Goal: Navigation & Orientation: Find specific page/section

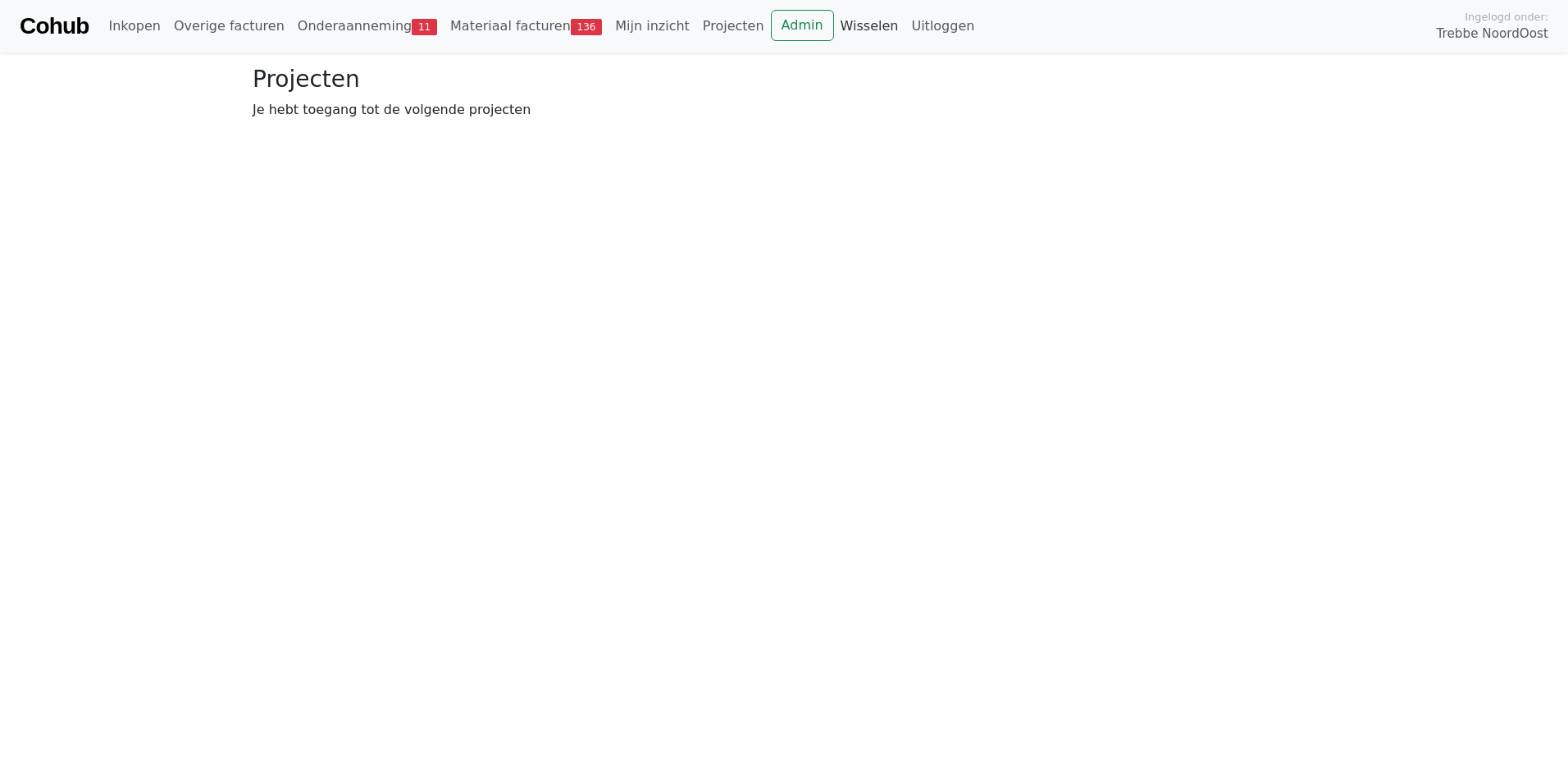
click at [834, 26] on link "Wisselen" at bounding box center [869, 26] width 71 height 33
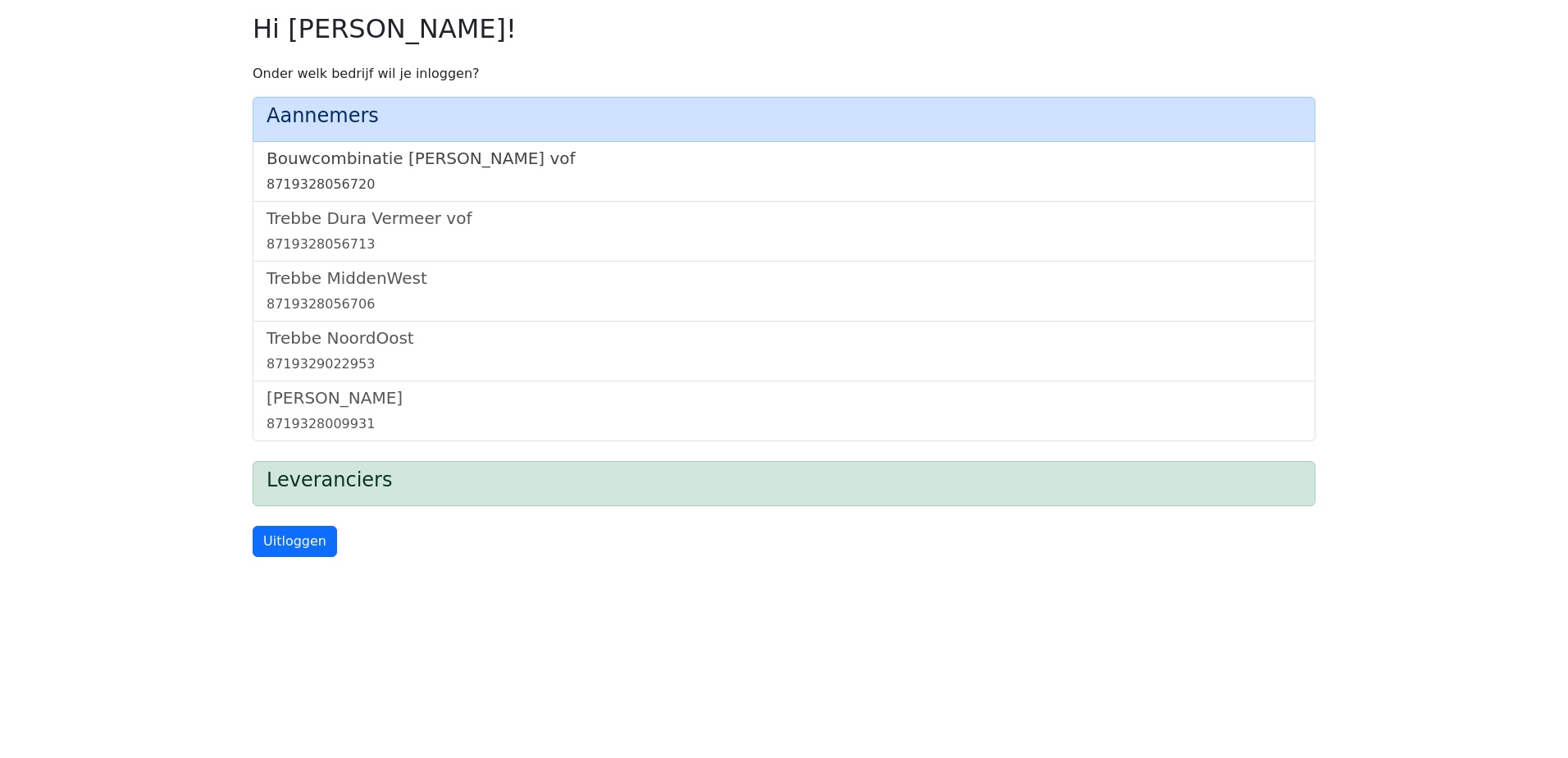
click at [456, 157] on h5 "Bouwcombinatie Trebbe De Nijs vof" at bounding box center [784, 159] width 1035 height 20
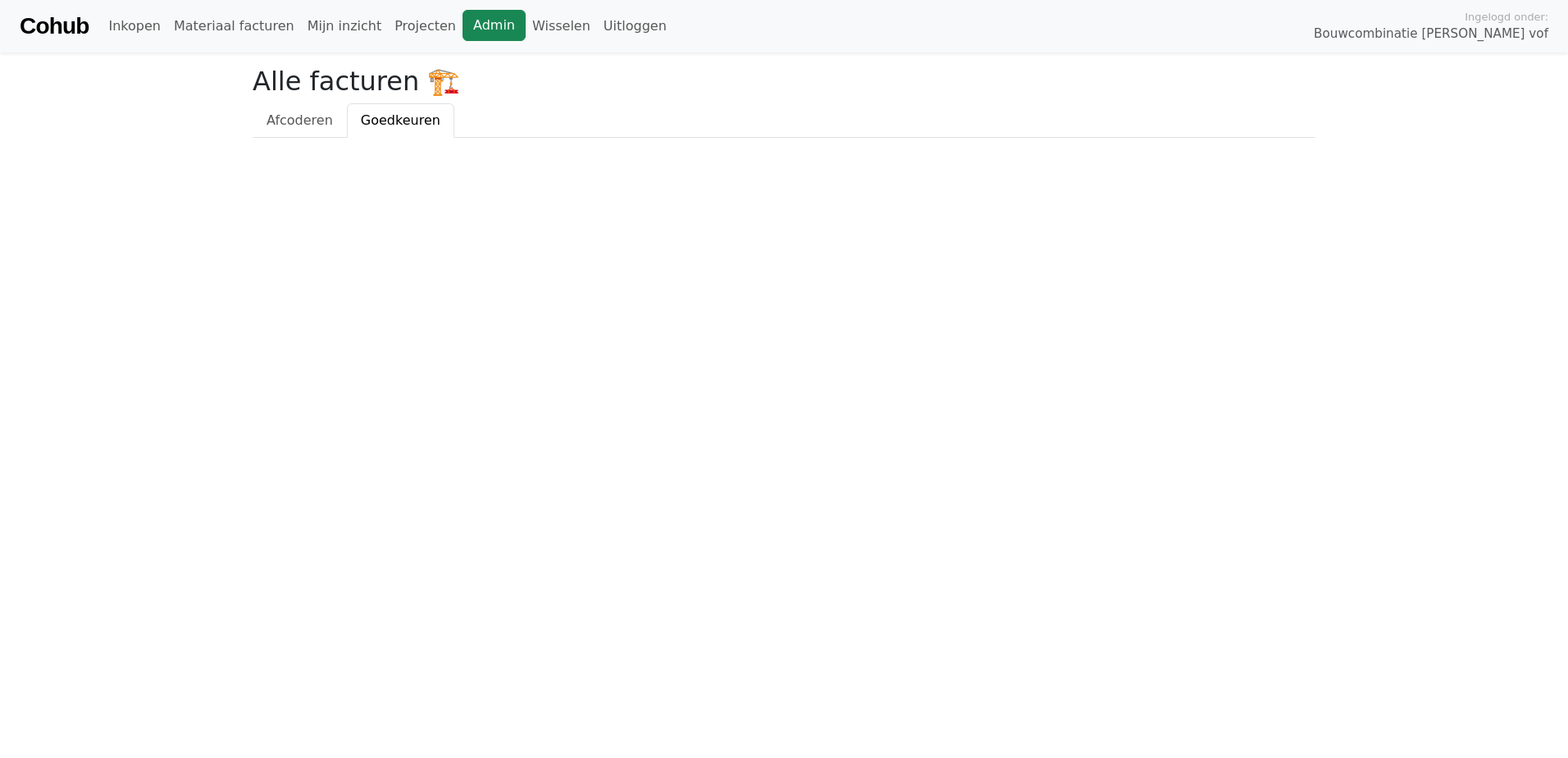
click at [462, 20] on link "Admin" at bounding box center [494, 25] width 63 height 31
click at [526, 32] on link "Wisselen" at bounding box center [561, 26] width 71 height 33
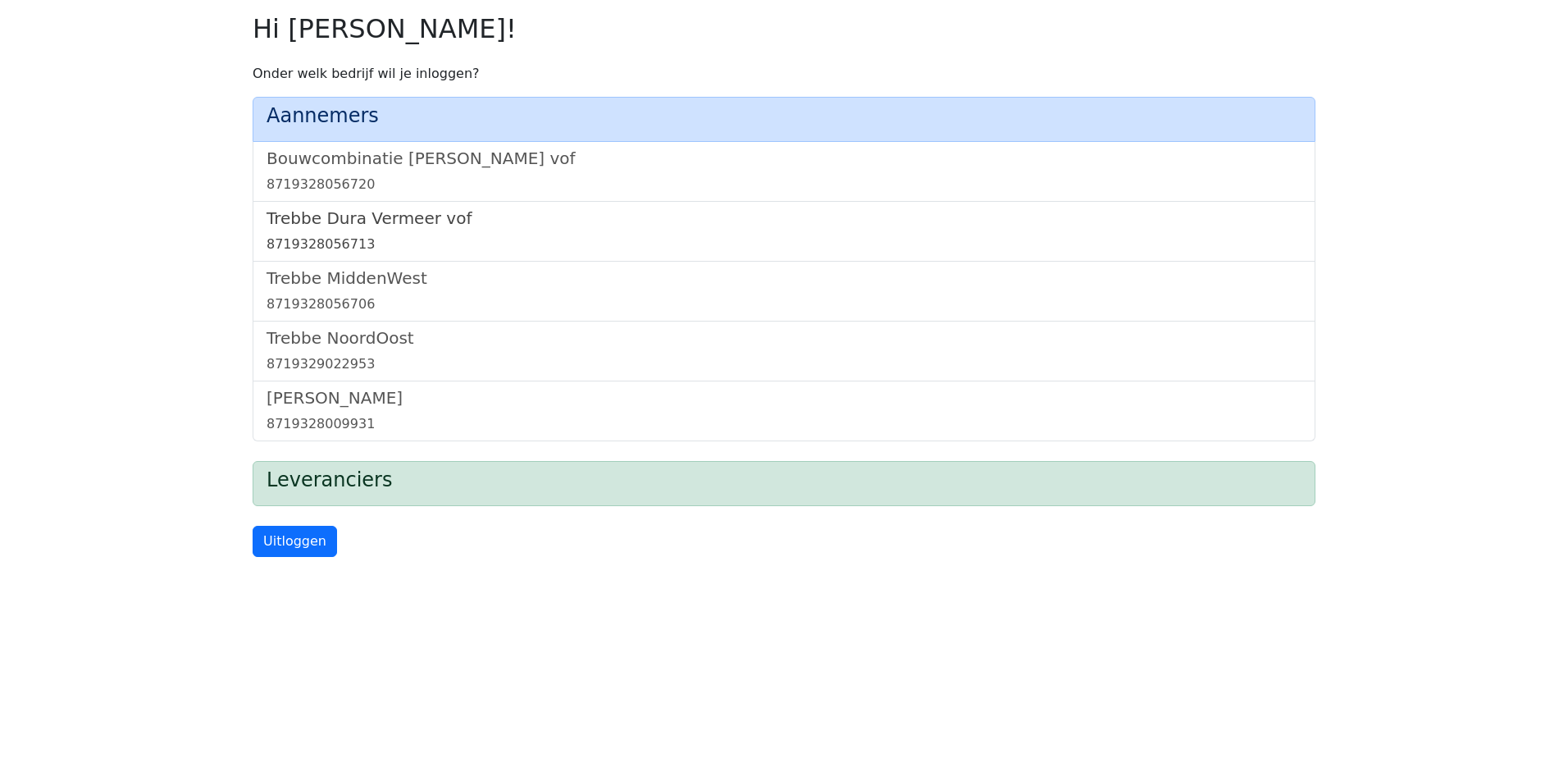
click at [431, 215] on h5 "Trebbe Dura Vermeer vof" at bounding box center [784, 219] width 1035 height 20
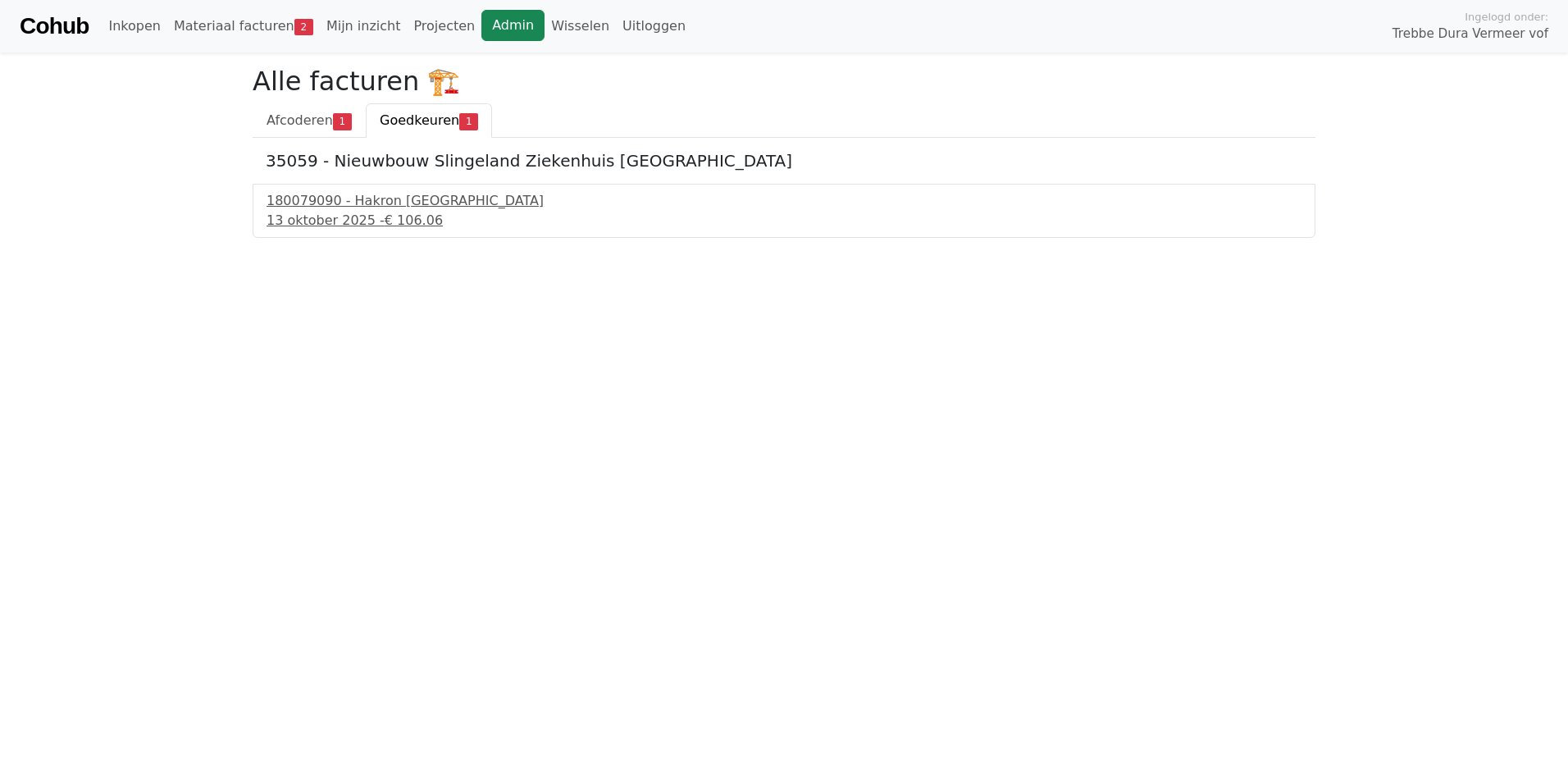
click at [482, 30] on link "Admin" at bounding box center [513, 25] width 63 height 31
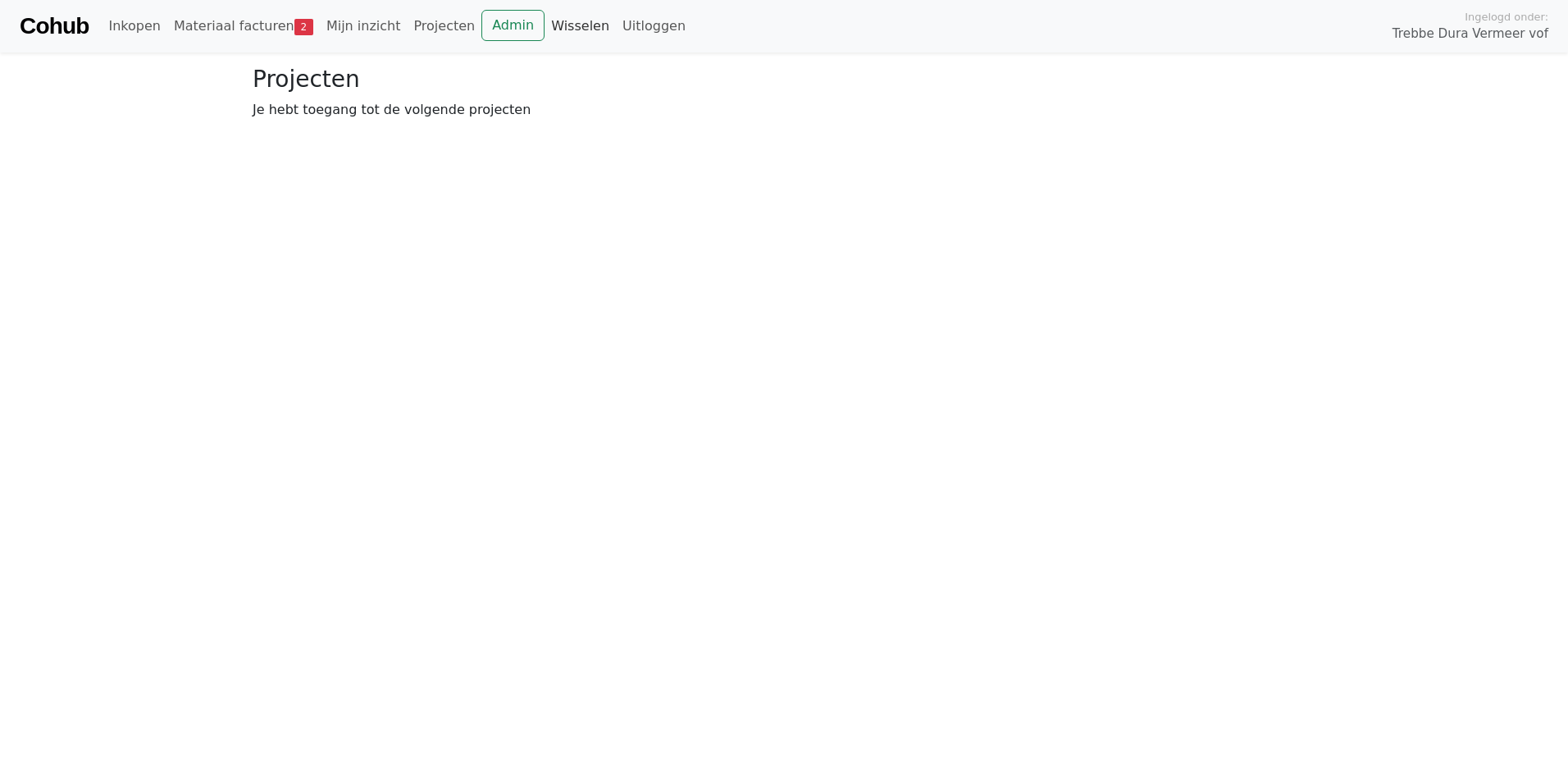
click at [545, 30] on link "Wisselen" at bounding box center [580, 26] width 71 height 33
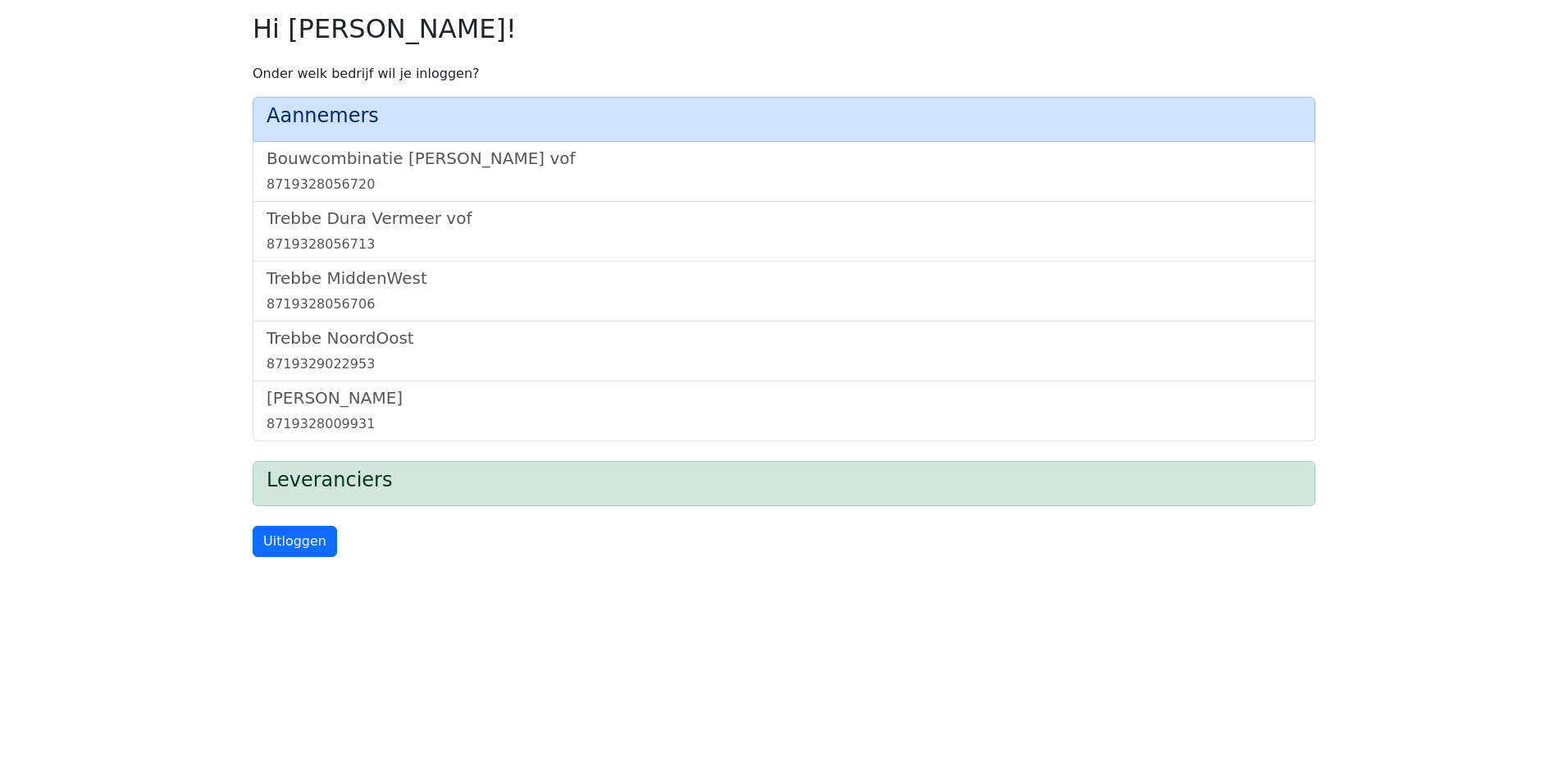
click at [487, 26] on h2 "Hi Izabella Prusinowski!" at bounding box center [784, 28] width 1063 height 31
click at [378, 222] on h5 "Trebbe Dura Vermeer vof" at bounding box center [784, 219] width 1035 height 20
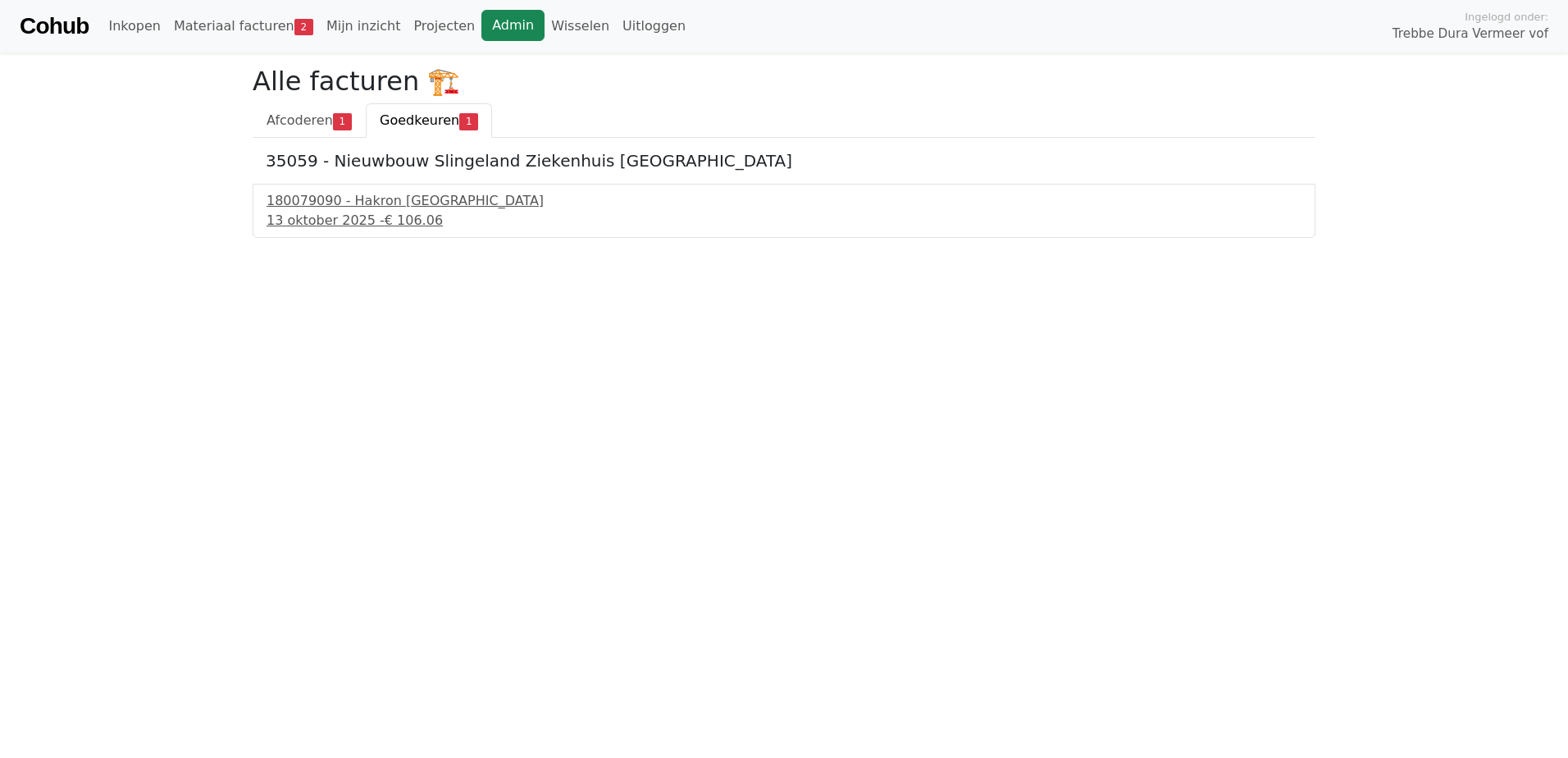
click at [481, 23] on link "Admin" at bounding box center [513, 25] width 63 height 31
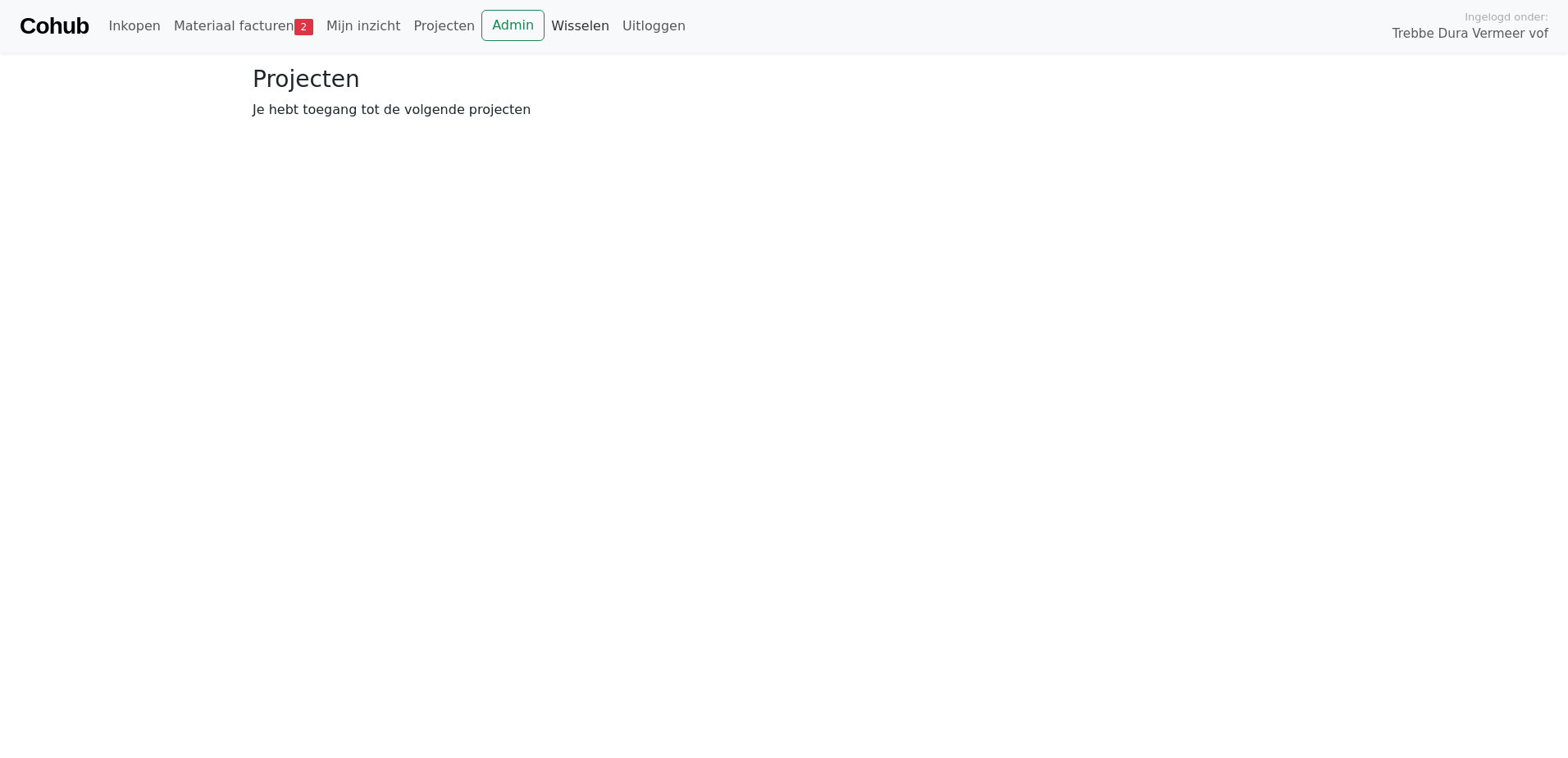
click at [545, 23] on link "Wisselen" at bounding box center [580, 26] width 71 height 33
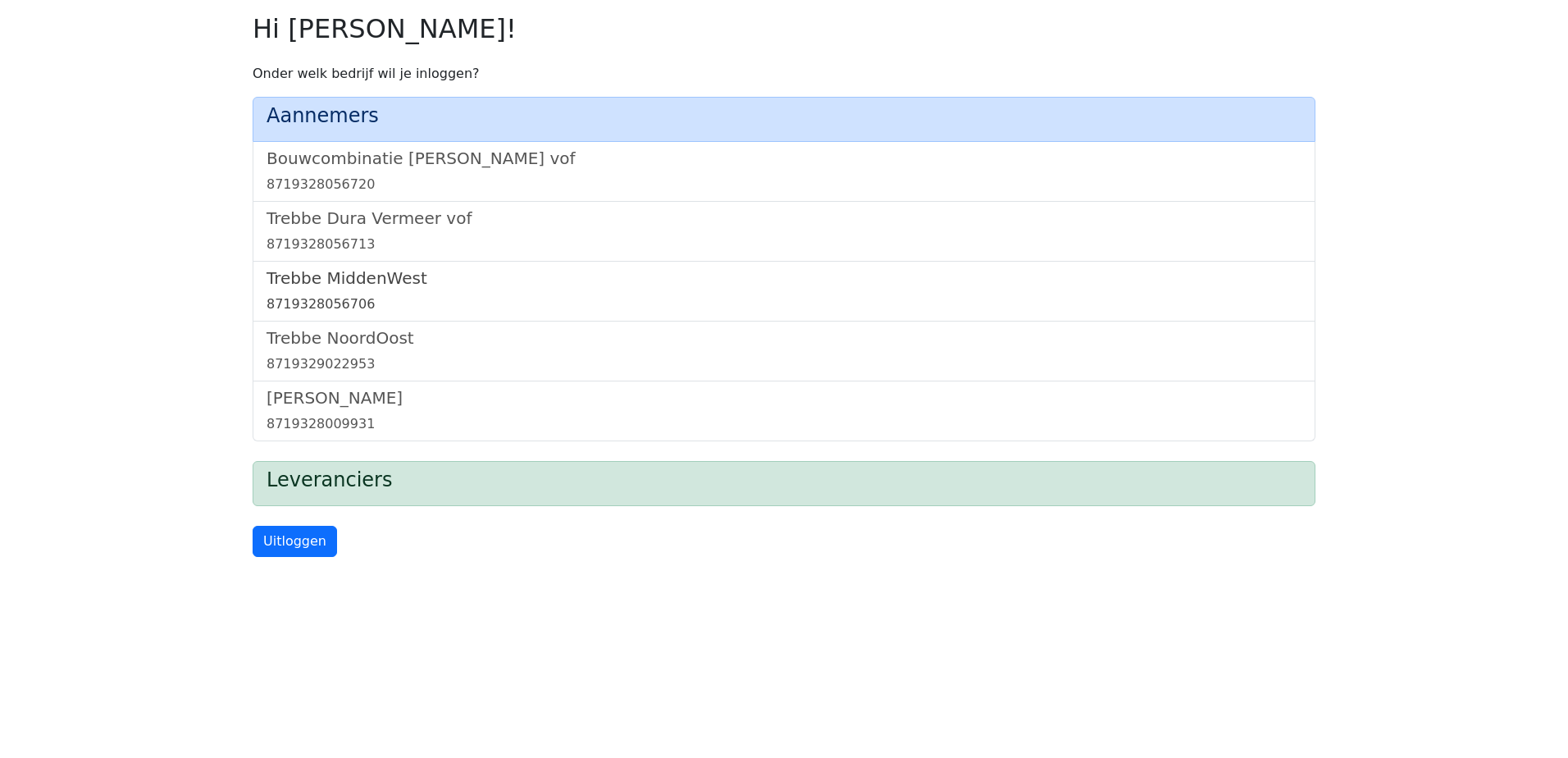
click at [394, 280] on h5 "Trebbe MiddenWest" at bounding box center [784, 278] width 1035 height 20
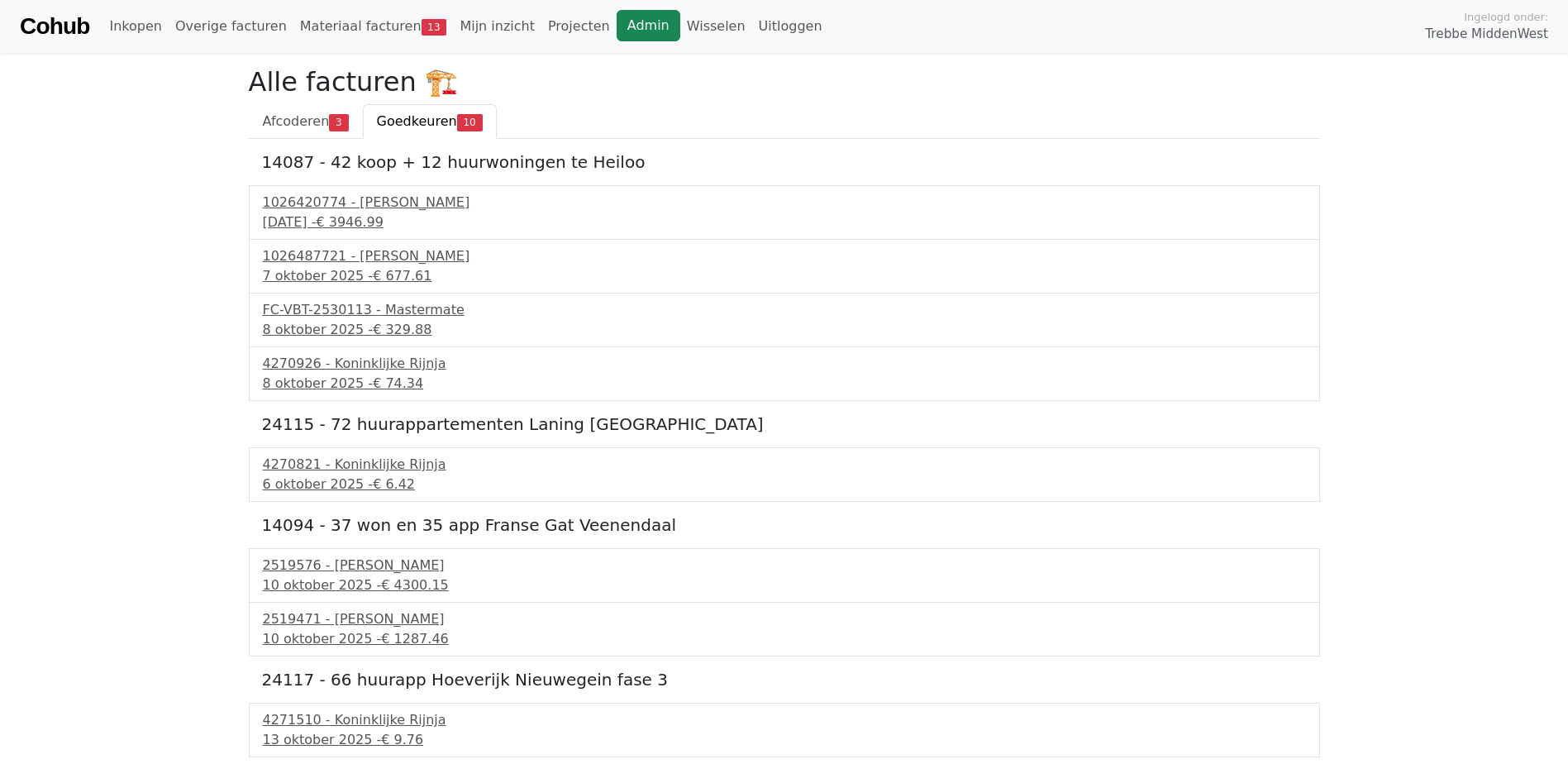
click at [617, 21] on link "Admin" at bounding box center [649, 25] width 64 height 31
